Goal: Obtain resource: Download file/media

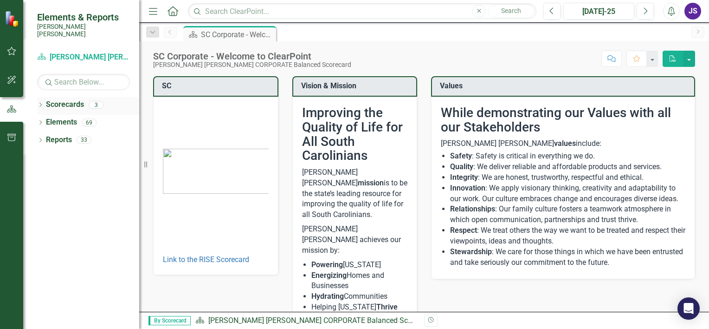
click at [43, 103] on icon "Dropdown" at bounding box center [40, 105] width 6 height 5
click at [85, 117] on link "[PERSON_NAME] [PERSON_NAME] CORPORATE Balanced Scorecard" at bounding box center [95, 122] width 88 height 11
click at [93, 132] on div "RISE: [PERSON_NAME] [PERSON_NAME] Recognizing Innovation, Safety and Excellence" at bounding box center [95, 139] width 88 height 15
click at [100, 135] on link "RISE: [PERSON_NAME] [PERSON_NAME] Recognizing Innovation, Safety and Excellence" at bounding box center [95, 140] width 88 height 11
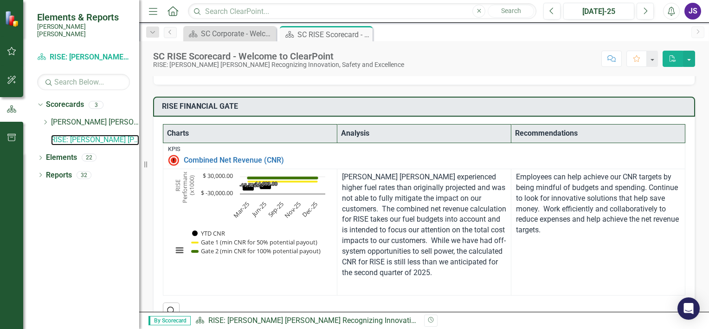
scroll to position [177, 0]
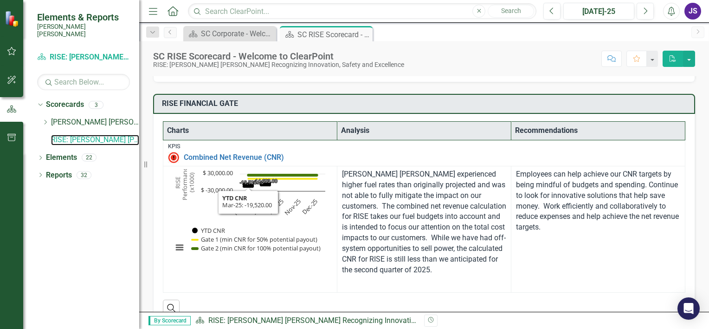
click at [210, 178] on rect "Interactive chart" at bounding box center [249, 215] width 162 height 93
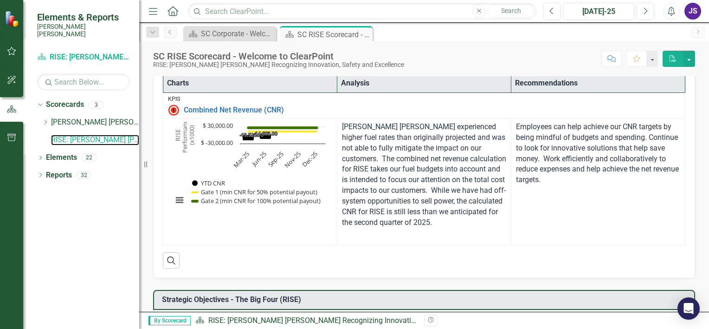
scroll to position [226, 0]
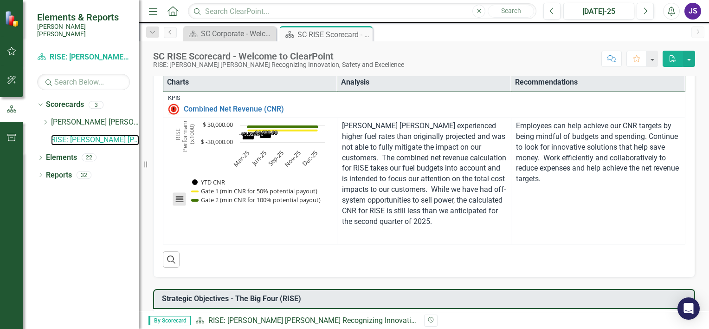
click at [178, 195] on button "View chart menu, Chart" at bounding box center [179, 199] width 13 height 13
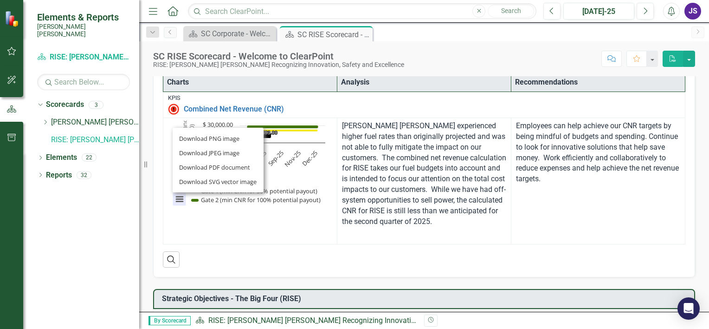
click at [243, 218] on td "Loading... Chart Combination chart with 3 data series. Combined Net Revenue (CN…" at bounding box center [250, 181] width 174 height 126
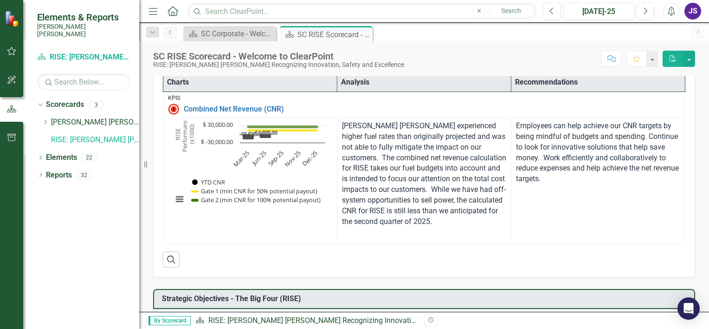
click at [276, 175] on rect "Interactive chart" at bounding box center [249, 167] width 162 height 93
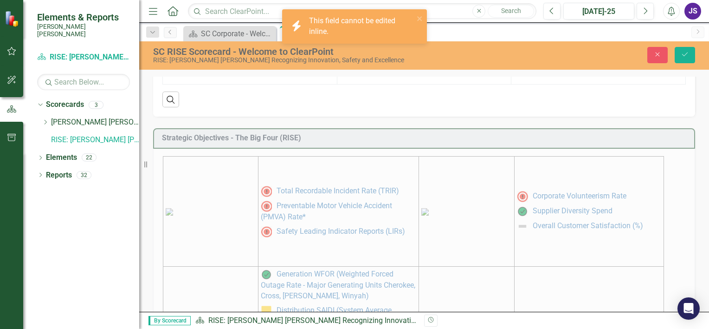
scroll to position [388, 0]
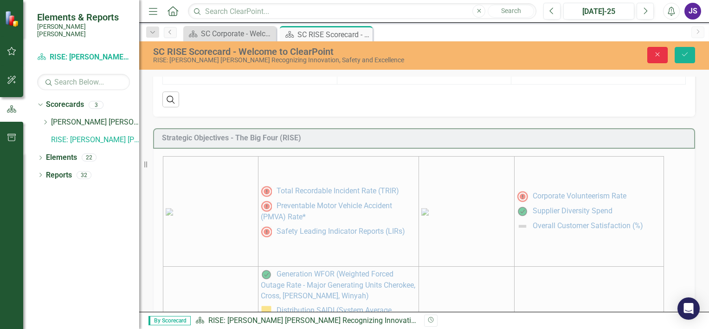
click at [656, 56] on icon "button" at bounding box center [658, 54] width 4 height 4
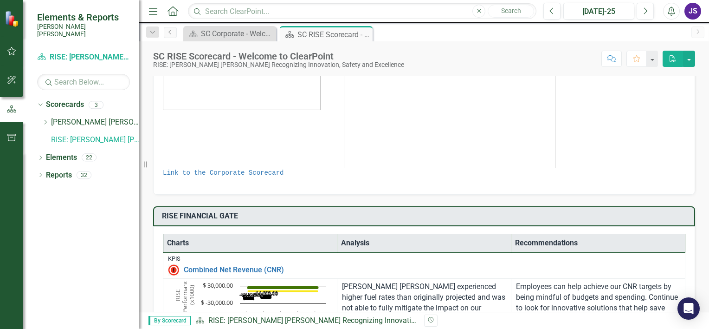
scroll to position [0, 0]
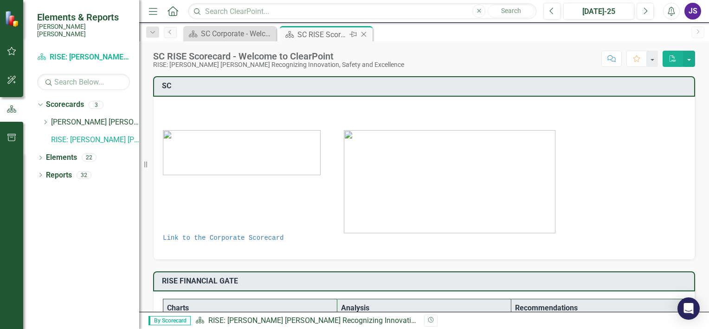
click at [322, 28] on div "Scorecard SC RISE Scorecard - Welcome to ClearPoint Pin Close" at bounding box center [326, 33] width 93 height 15
click at [240, 234] on link "Link to the Corporate Scorecard" at bounding box center [223, 237] width 121 height 7
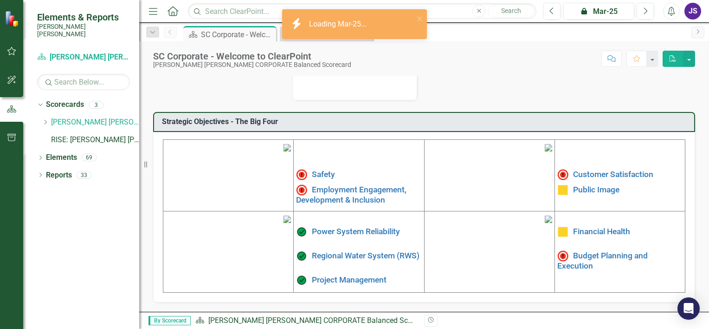
scroll to position [299, 0]
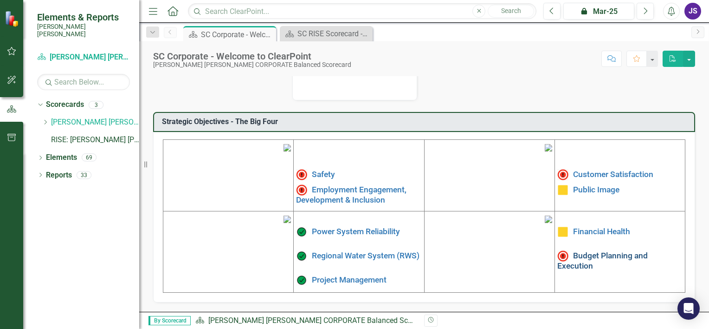
click at [569, 251] on link "Budget Planning and Execution" at bounding box center [603, 260] width 91 height 19
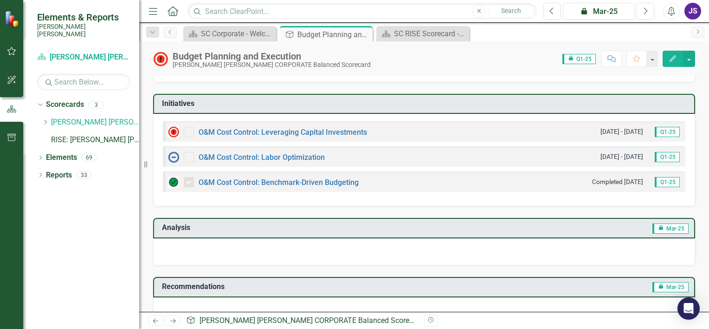
scroll to position [210, 0]
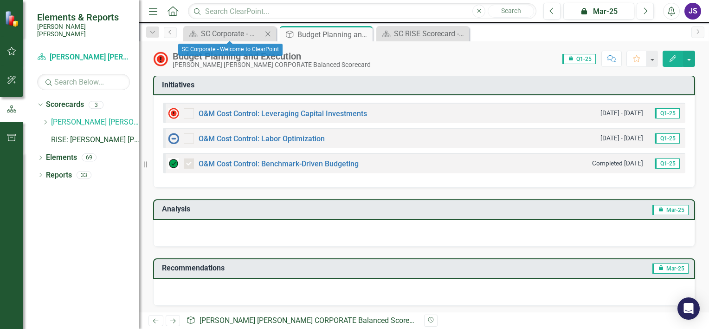
click at [247, 39] on div "Scorecard SC Corporate - Welcome to ClearPoint Close" at bounding box center [229, 33] width 93 height 15
click at [229, 29] on div "SC Corporate - Welcome to ClearPoint" at bounding box center [231, 34] width 61 height 12
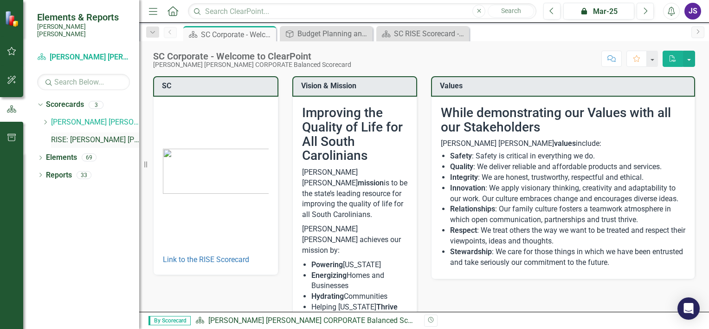
click at [70, 135] on link "RISE: [PERSON_NAME] [PERSON_NAME] Recognizing Innovation, Safety and Excellence" at bounding box center [95, 140] width 88 height 11
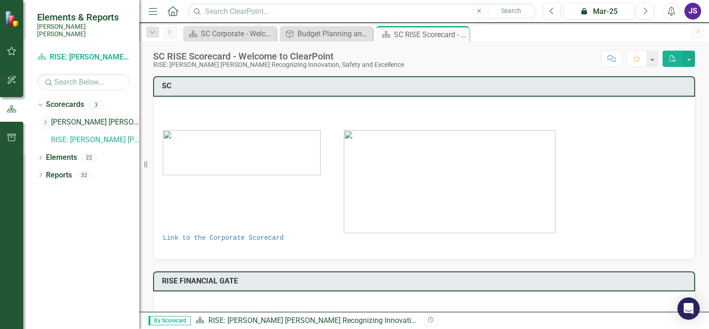
click at [48, 119] on icon "Dropdown" at bounding box center [45, 122] width 7 height 6
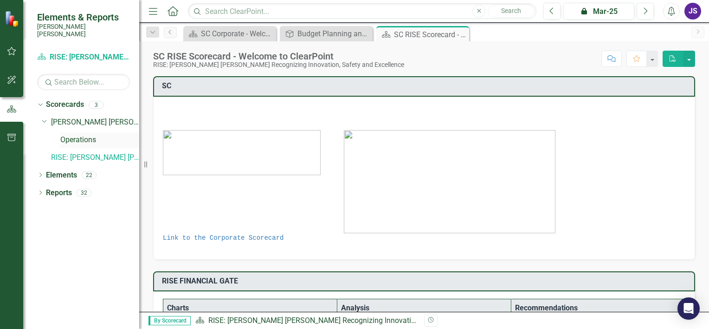
click at [78, 136] on link "Operations" at bounding box center [99, 140] width 79 height 11
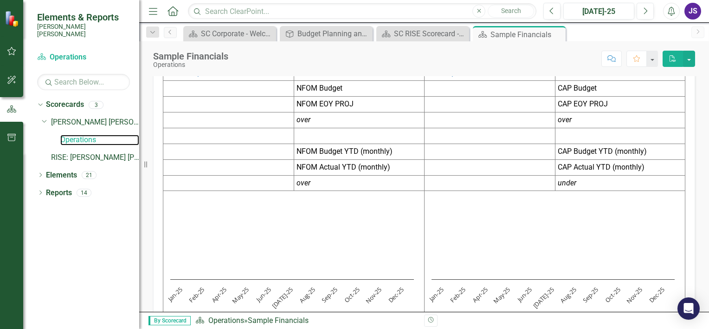
scroll to position [80, 0]
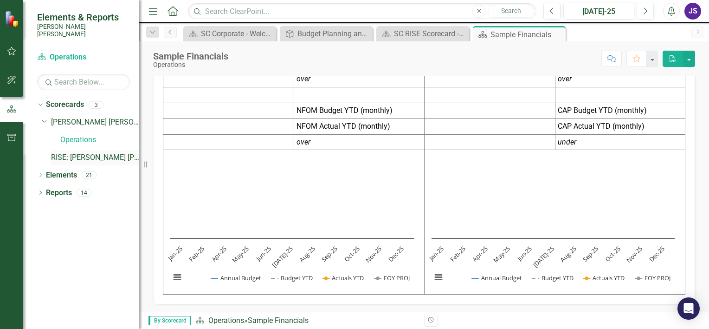
click at [95, 152] on link "RISE: [PERSON_NAME] [PERSON_NAME] Recognizing Innovation, Safety and Excellence" at bounding box center [95, 157] width 88 height 11
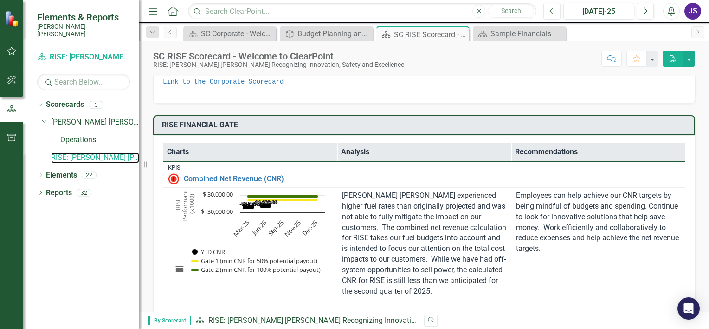
scroll to position [156, 0]
click at [672, 59] on icon "PDF" at bounding box center [673, 58] width 8 height 6
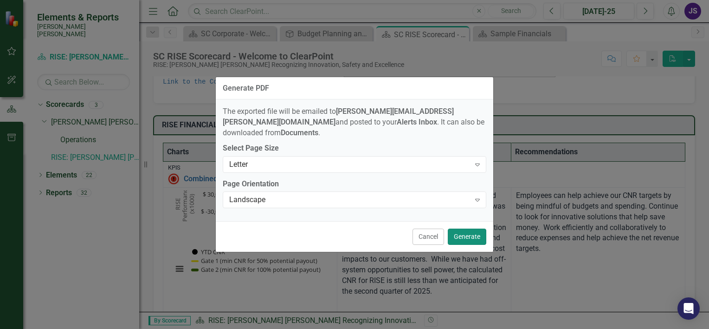
click at [461, 228] on button "Generate" at bounding box center [467, 236] width 39 height 16
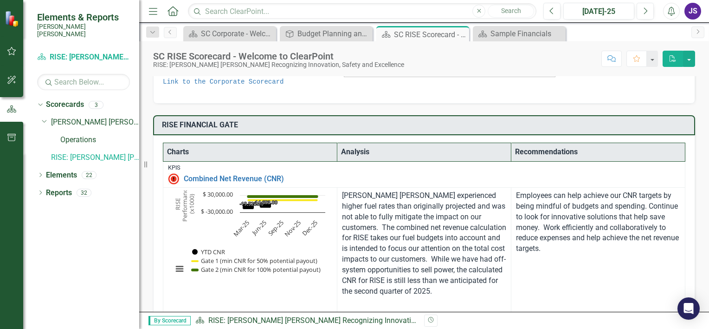
drag, startPoint x: 208, startPoint y: 199, endPoint x: 204, endPoint y: 220, distance: 20.8
click at [204, 220] on rect "Interactive chart" at bounding box center [249, 236] width 162 height 93
drag, startPoint x: 204, startPoint y: 220, endPoint x: 205, endPoint y: 231, distance: 11.2
click at [205, 231] on rect "Interactive chart" at bounding box center [249, 236] width 162 height 93
click at [180, 267] on button "View chart menu, Chart" at bounding box center [179, 268] width 13 height 13
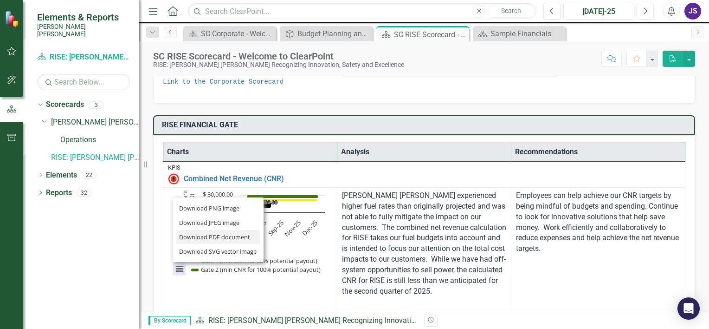
click at [236, 233] on li "Download PDF document" at bounding box center [218, 237] width 84 height 14
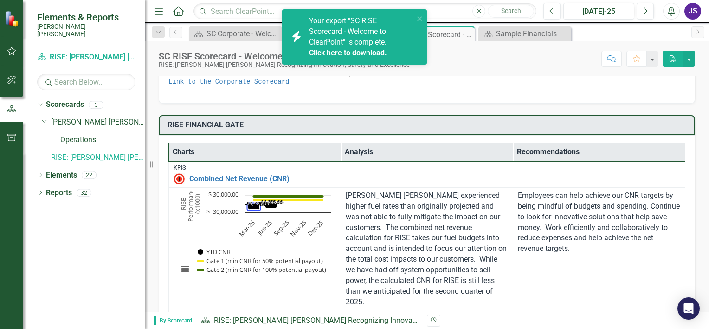
click at [145, 253] on div "Resize" at bounding box center [148, 164] width 7 height 329
